Goal: Task Accomplishment & Management: Complete application form

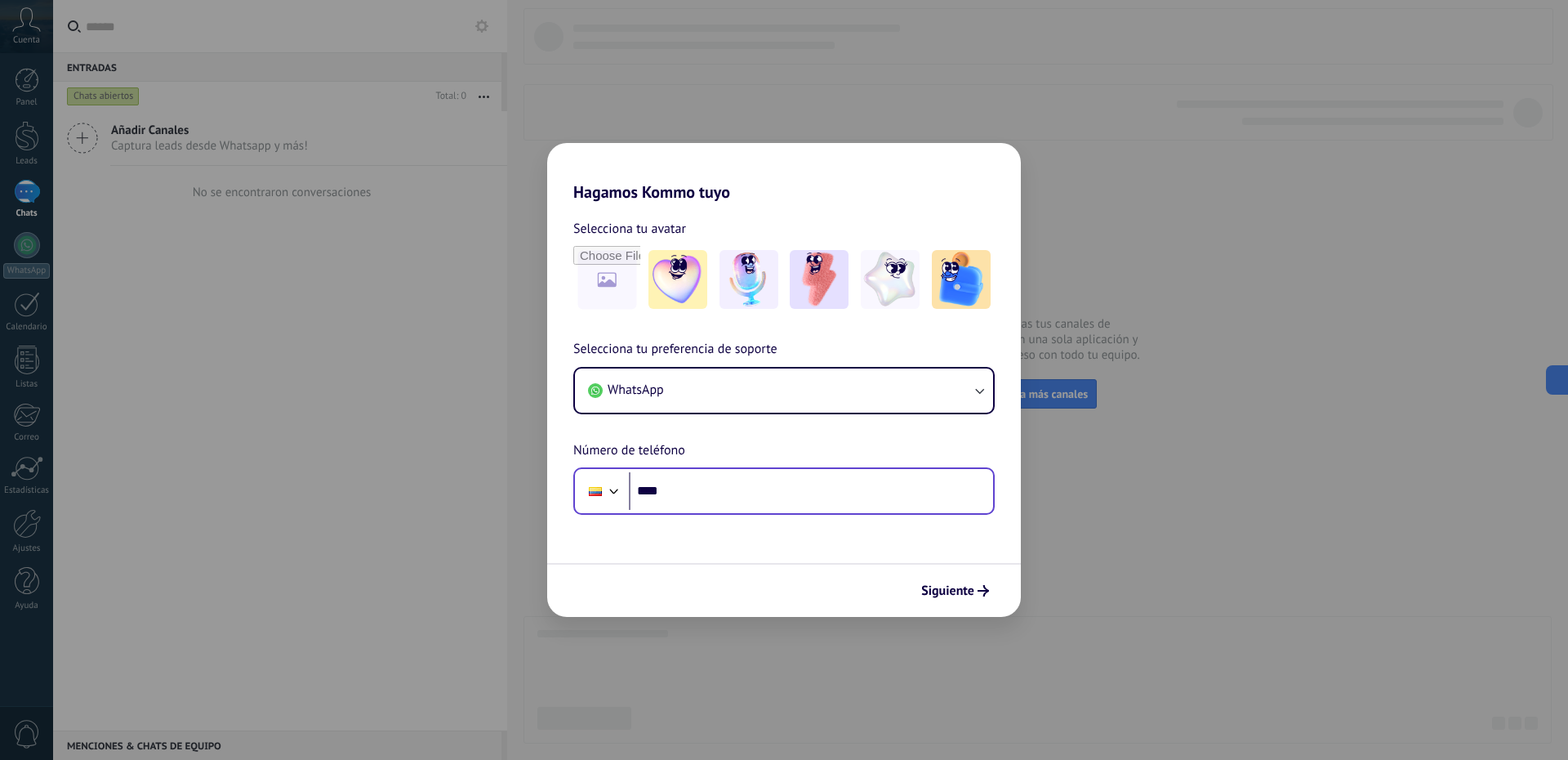
click at [939, 589] on span "Siguiente" at bounding box center [948, 591] width 53 height 11
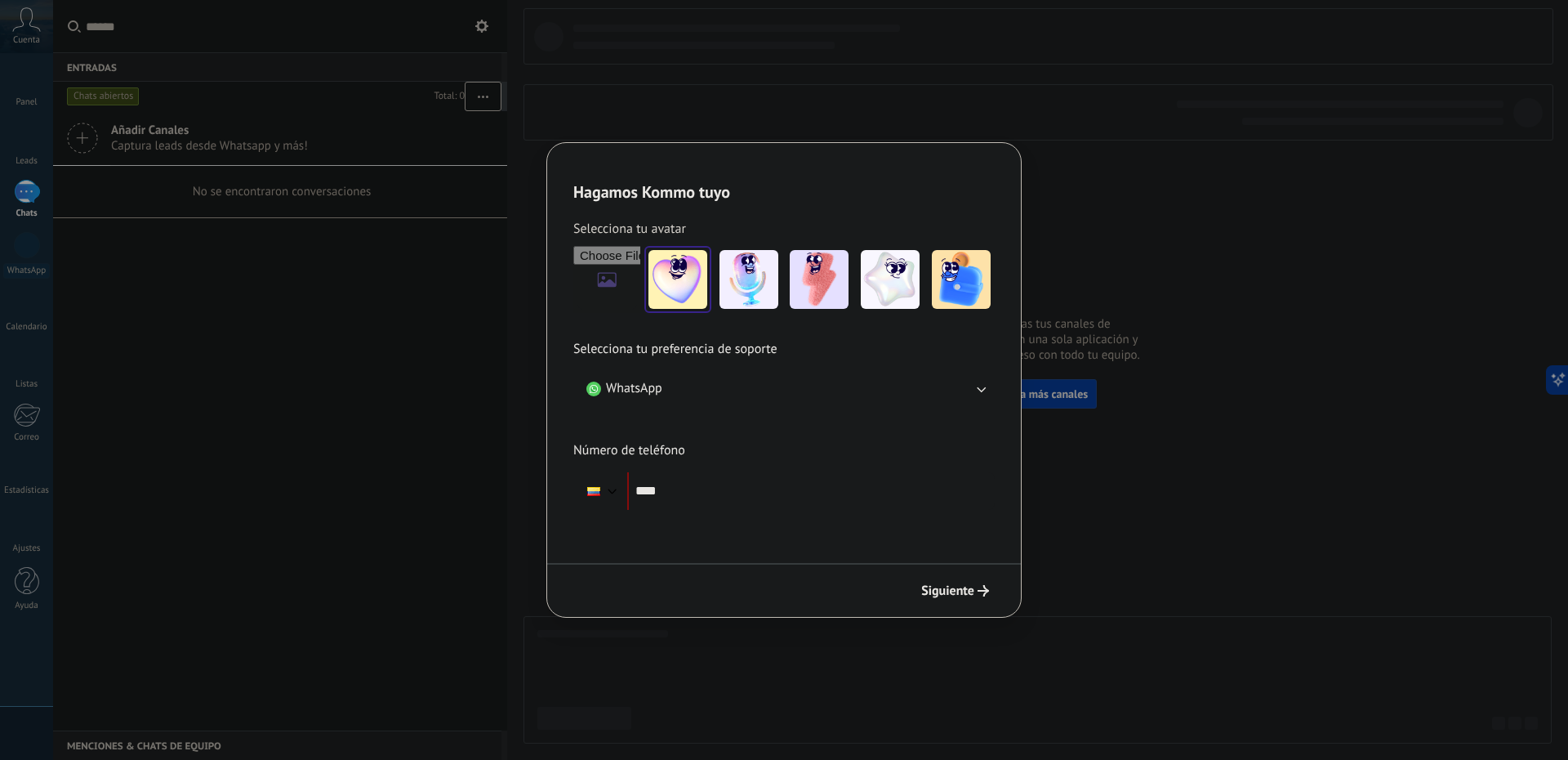
click at [684, 266] on img at bounding box center [678, 279] width 58 height 58
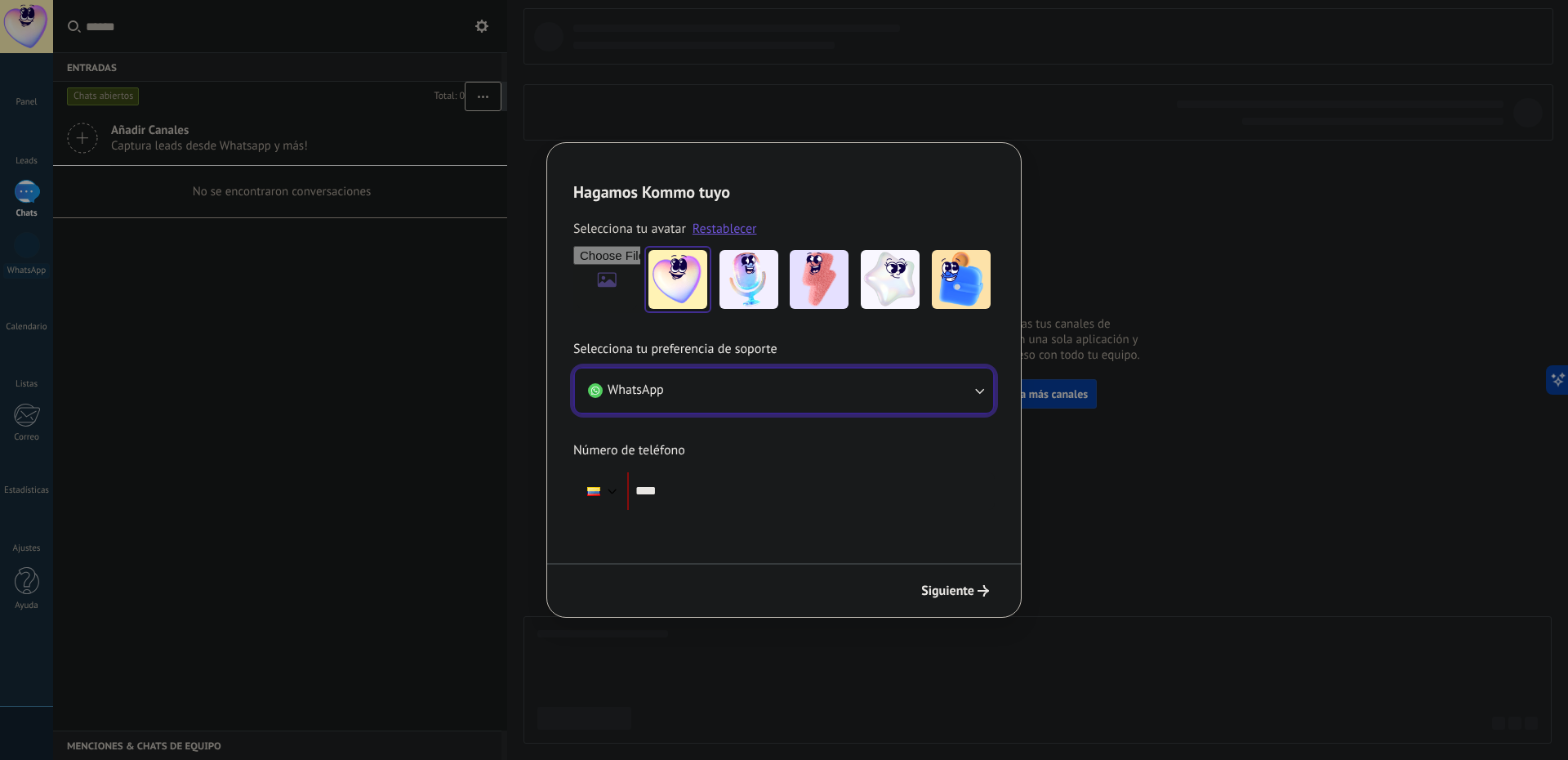
click at [903, 400] on button "WhatsApp" at bounding box center [784, 390] width 418 height 44
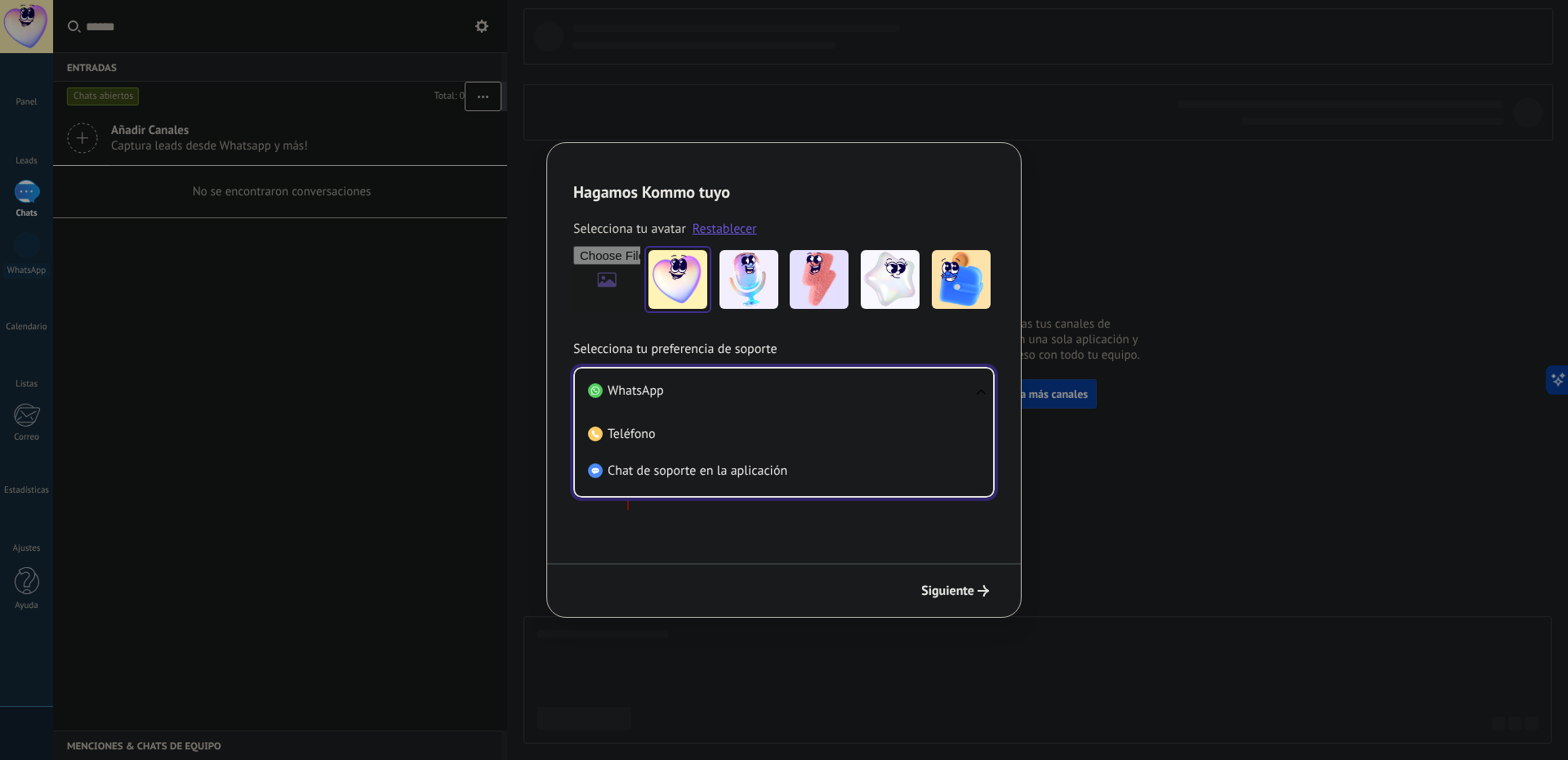
click at [732, 467] on span "Chat de soporte en la aplicación" at bounding box center [697, 470] width 180 height 16
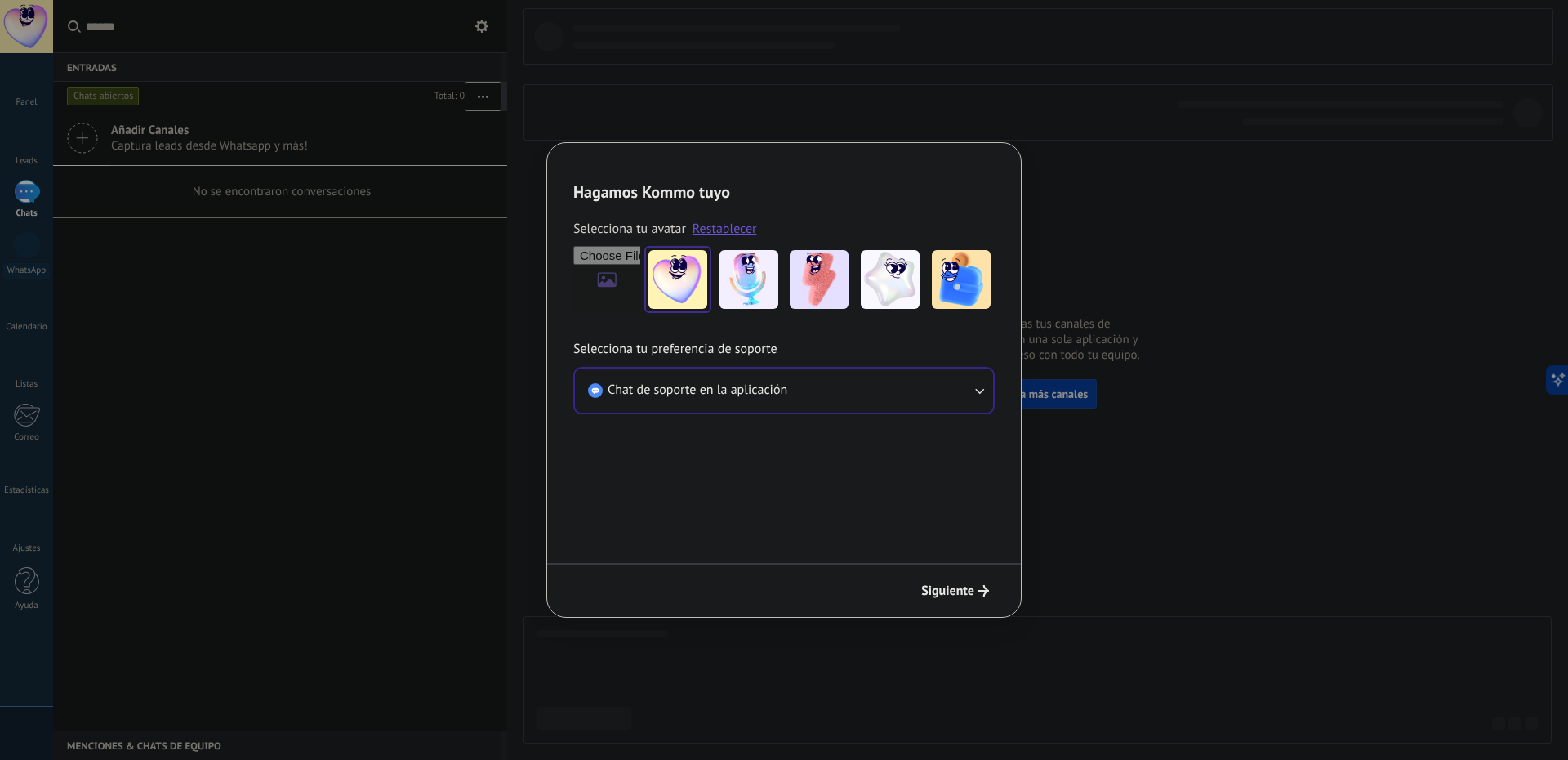
click at [952, 589] on span "Siguiente" at bounding box center [948, 591] width 53 height 11
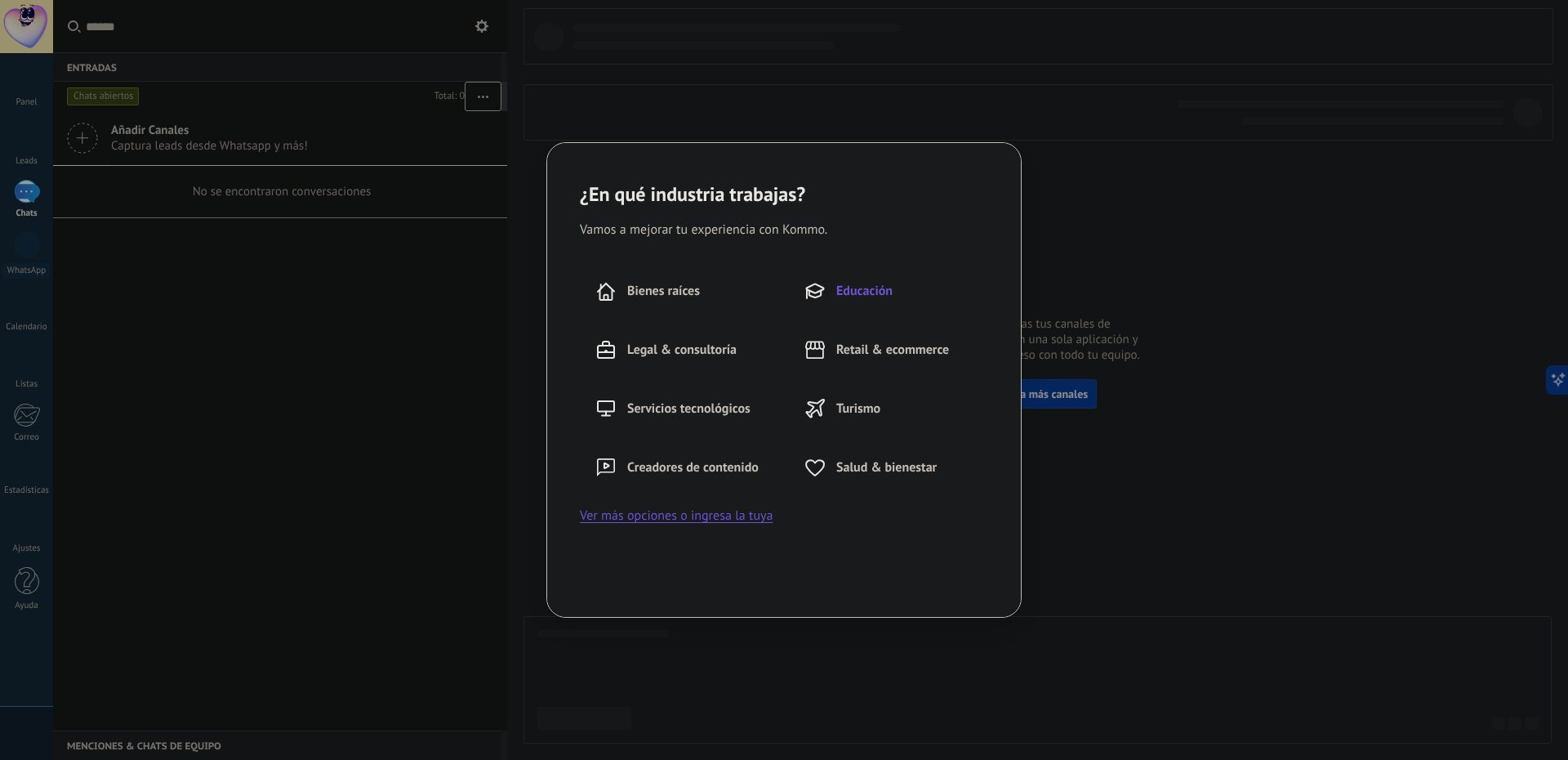
click at [848, 294] on span "Educación" at bounding box center [865, 291] width 57 height 16
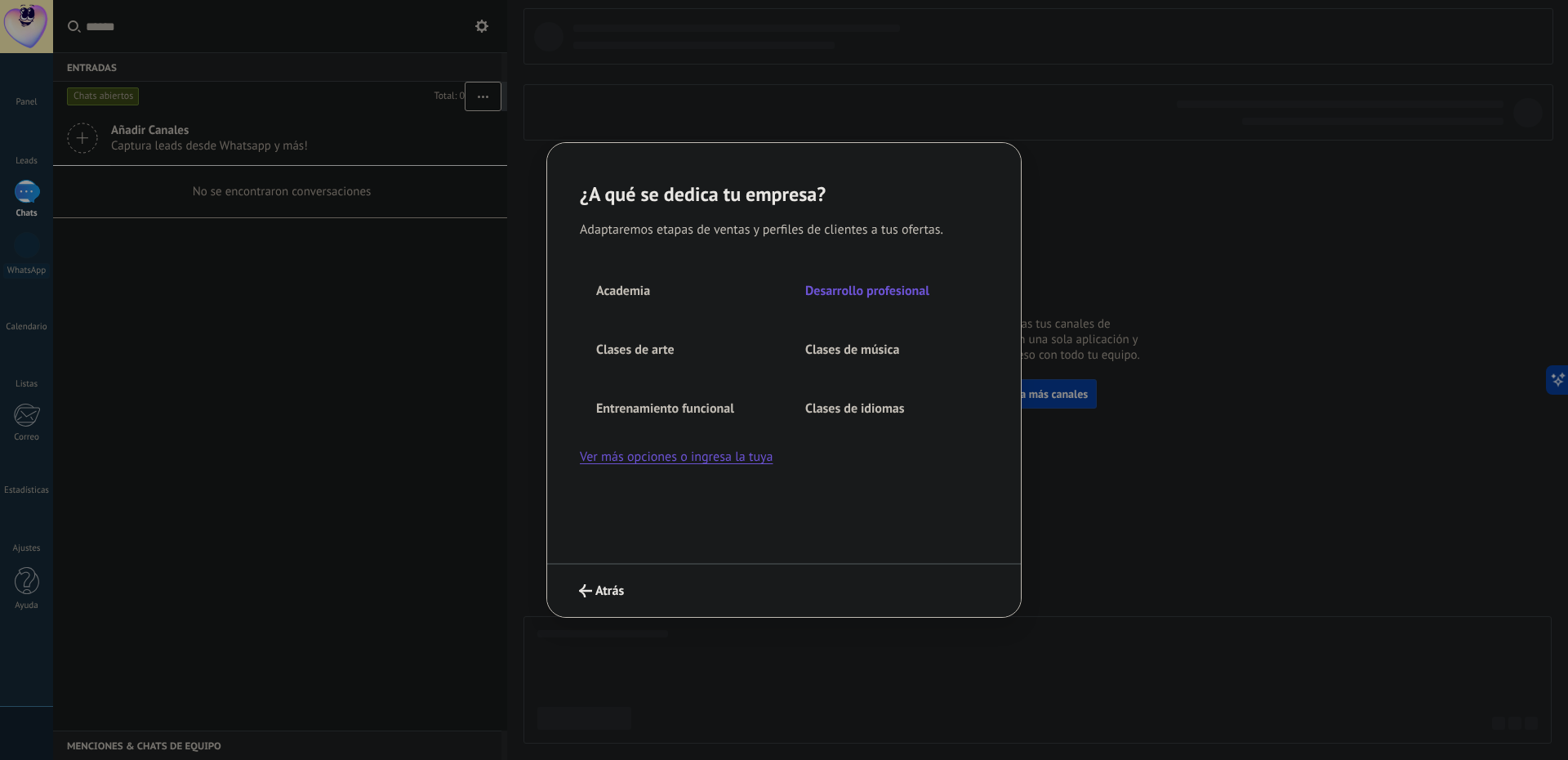
click at [879, 283] on span "Desarrollo profesional" at bounding box center [867, 291] width 125 height 16
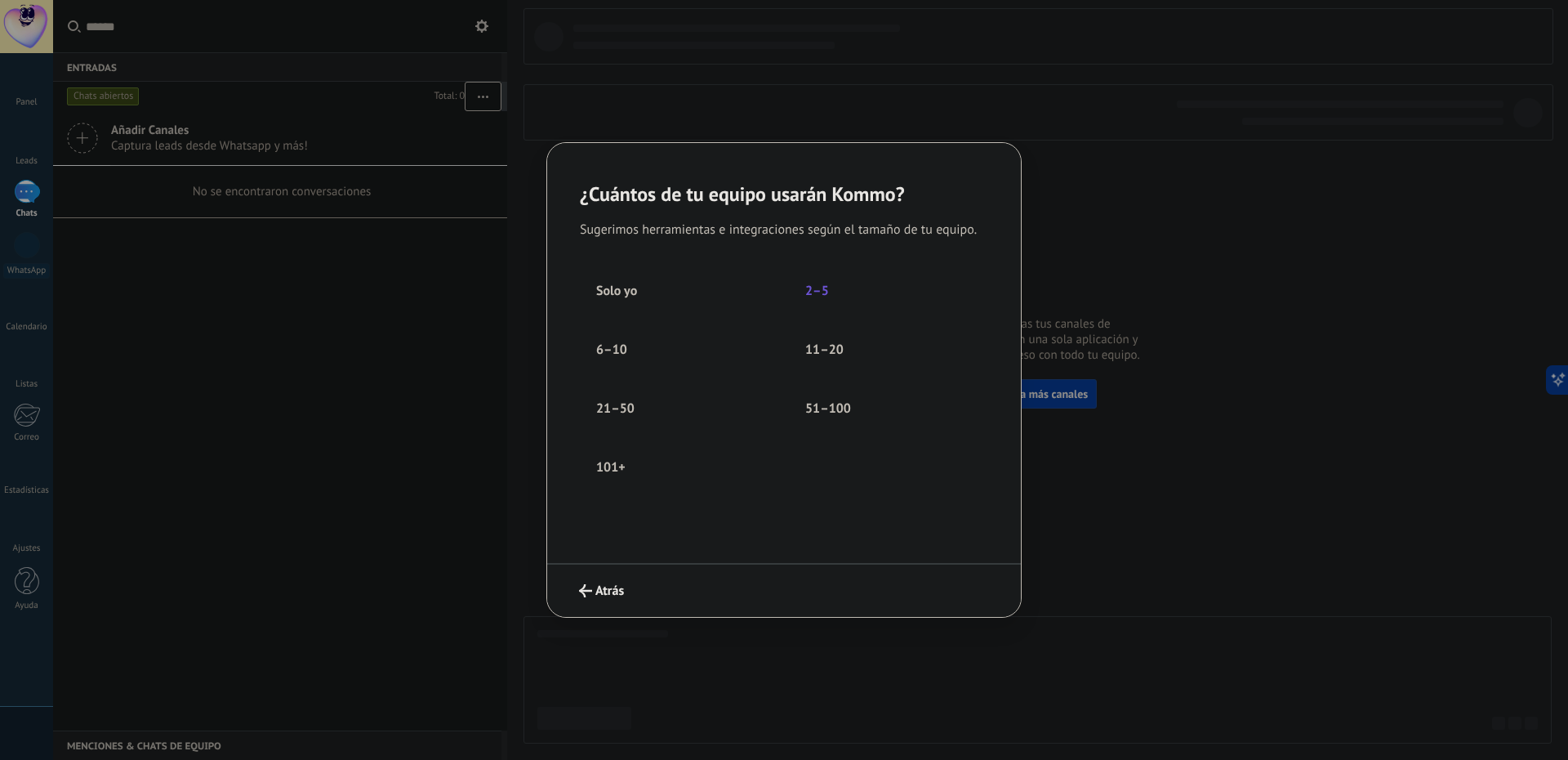
click at [815, 287] on span "2–5" at bounding box center [817, 291] width 24 height 16
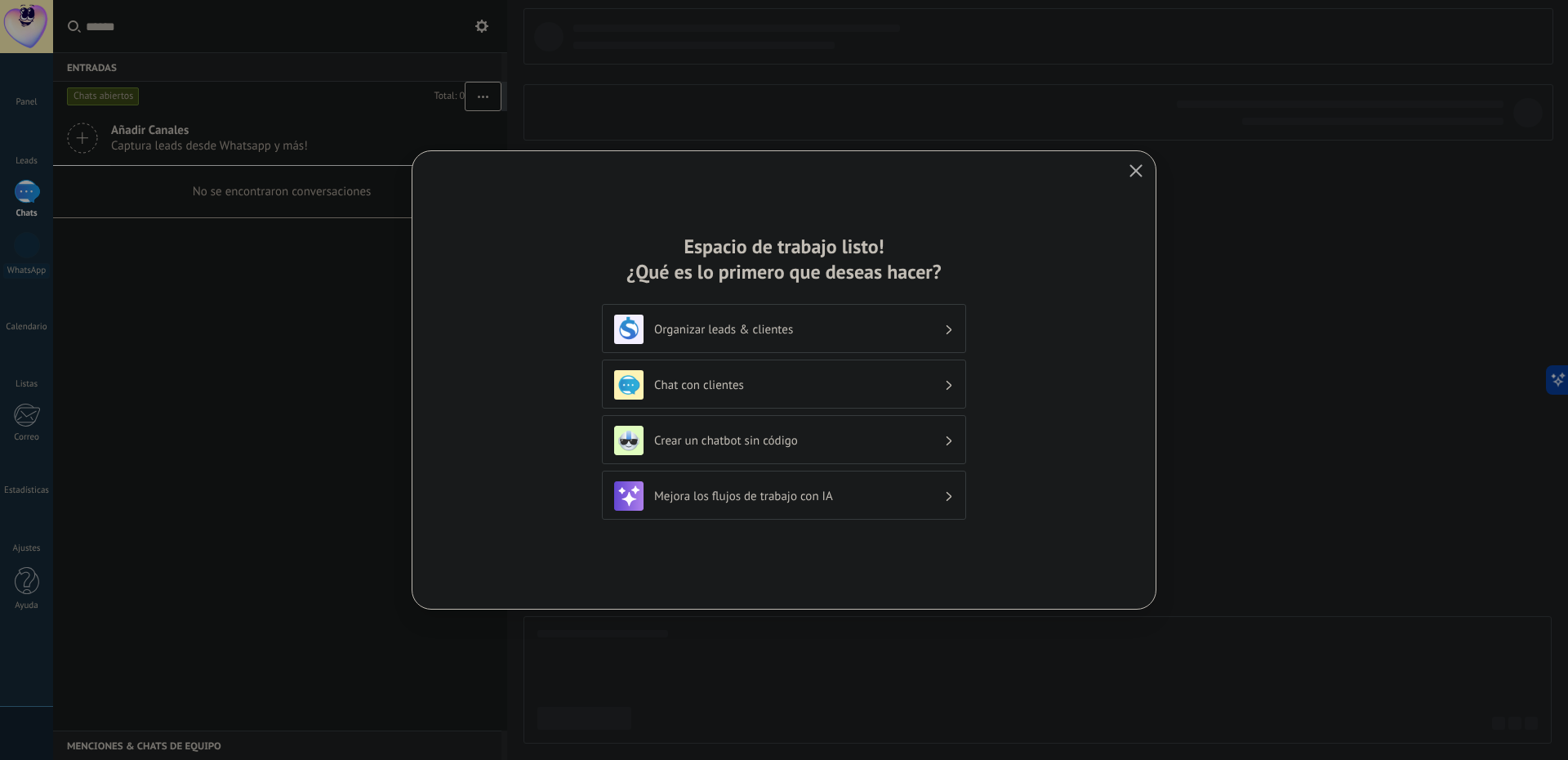
click at [833, 337] on h3 "Organizar leads & clientes" at bounding box center [800, 330] width 290 height 15
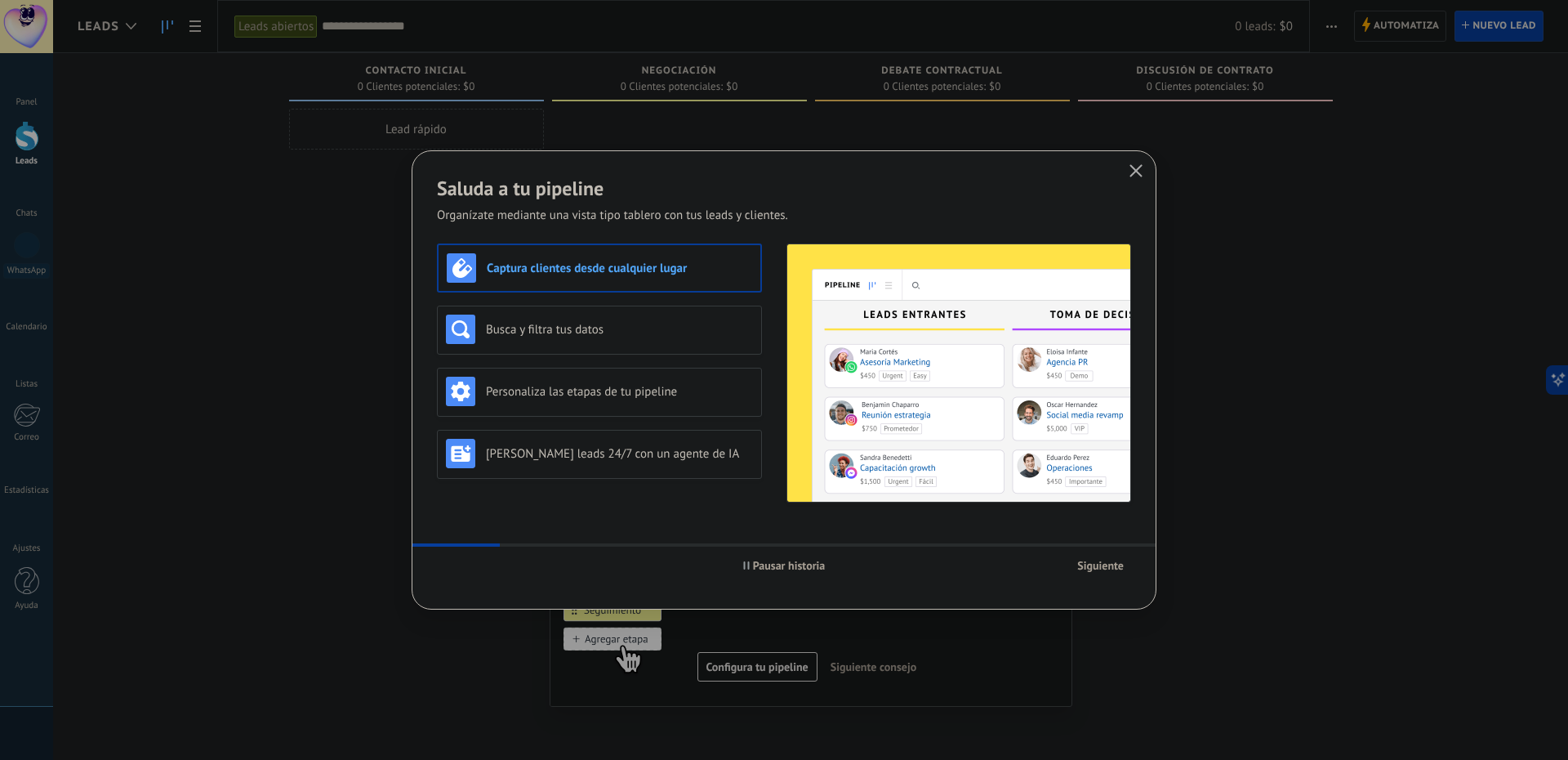
click at [1131, 169] on icon "button" at bounding box center [1136, 170] width 13 height 13
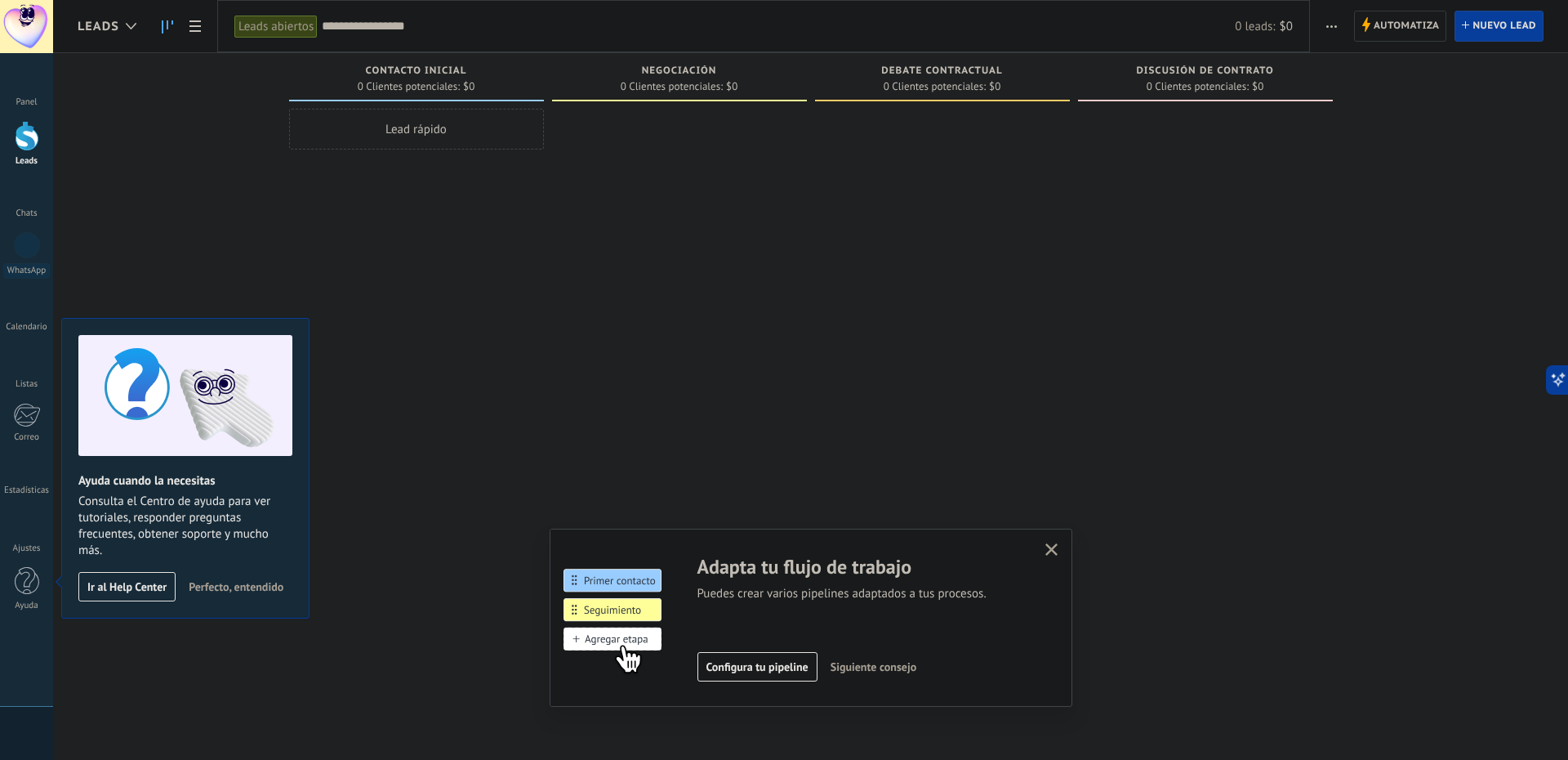
click at [1051, 548] on icon "button" at bounding box center [1052, 549] width 12 height 12
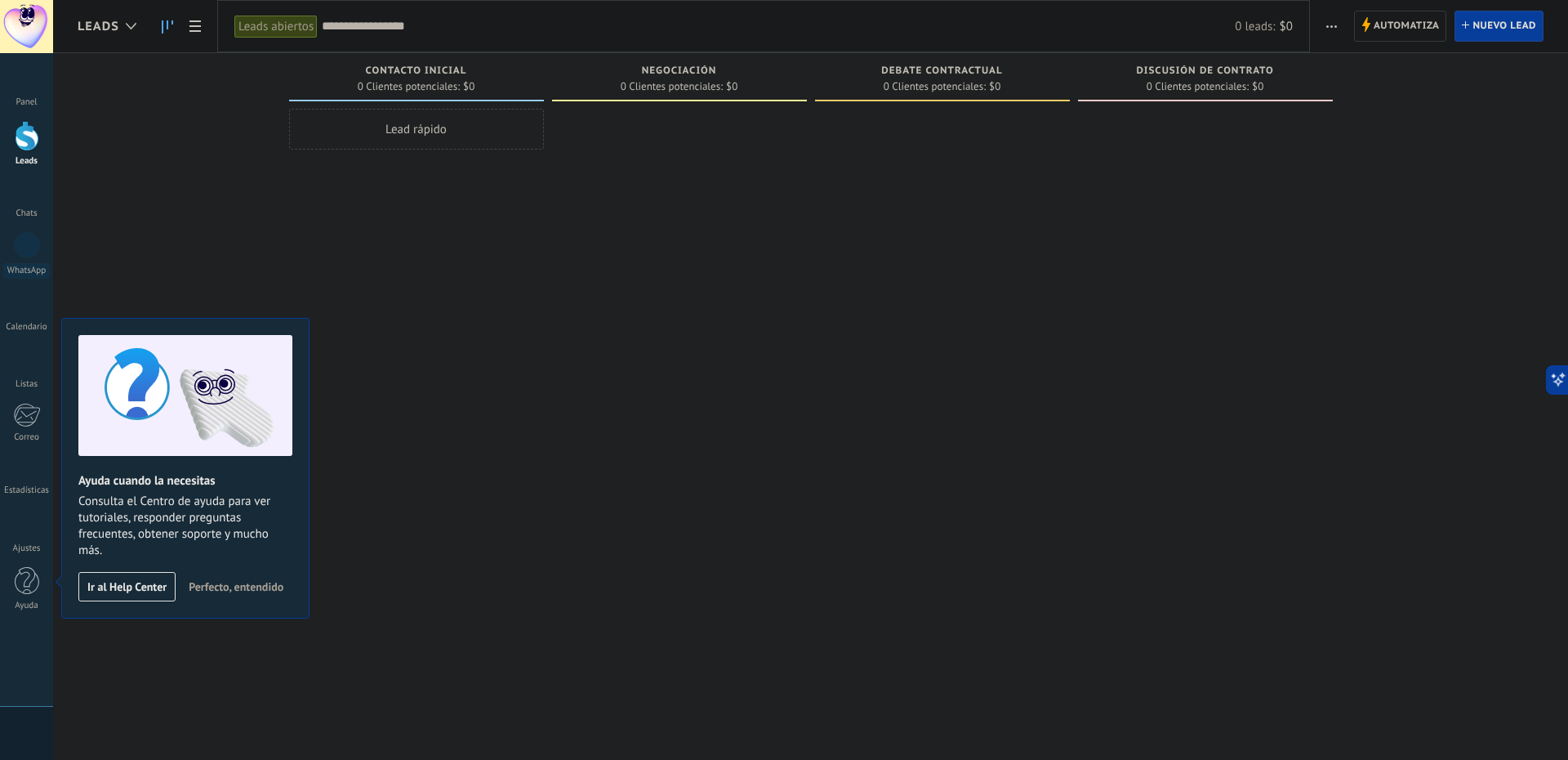
click at [224, 587] on span "Perfecto, entendido" at bounding box center [236, 586] width 95 height 11
